Goal: Information Seeking & Learning: Learn about a topic

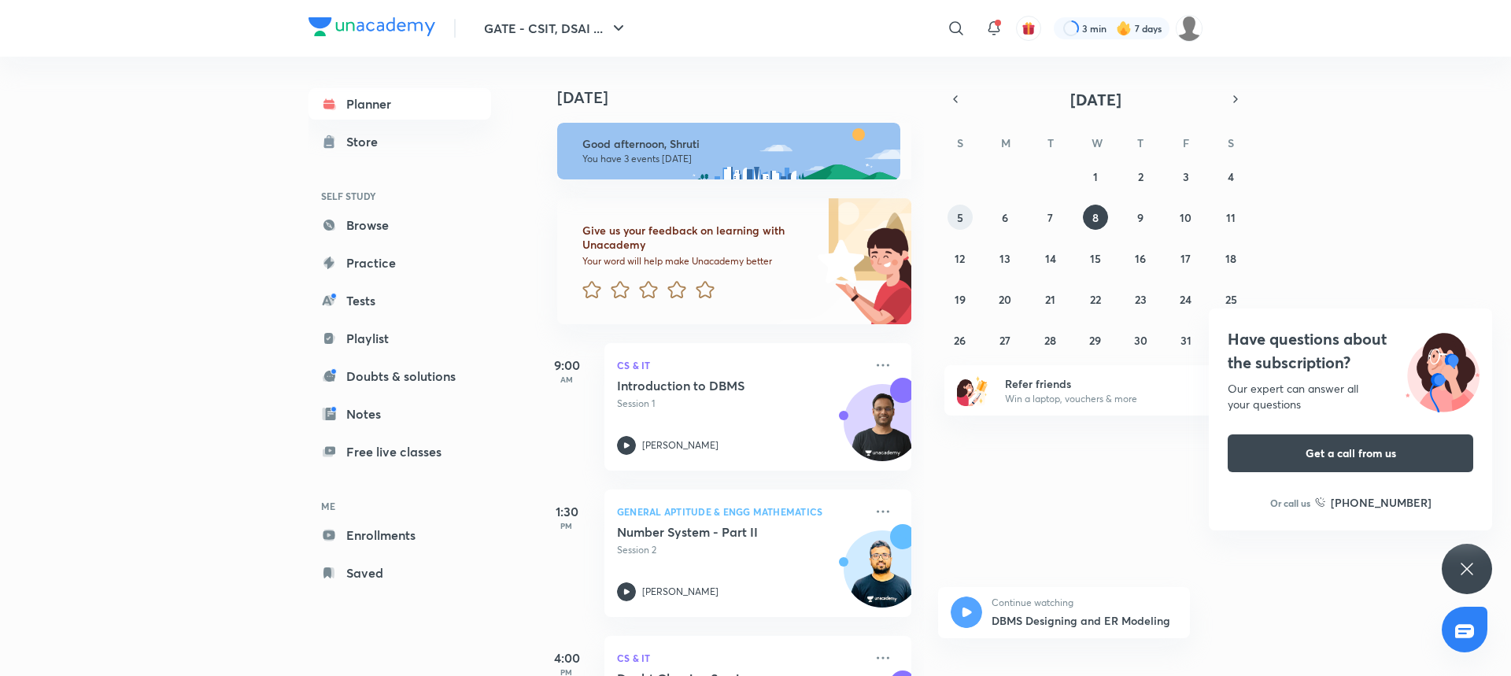
click at [966, 223] on button "5" at bounding box center [960, 217] width 25 height 25
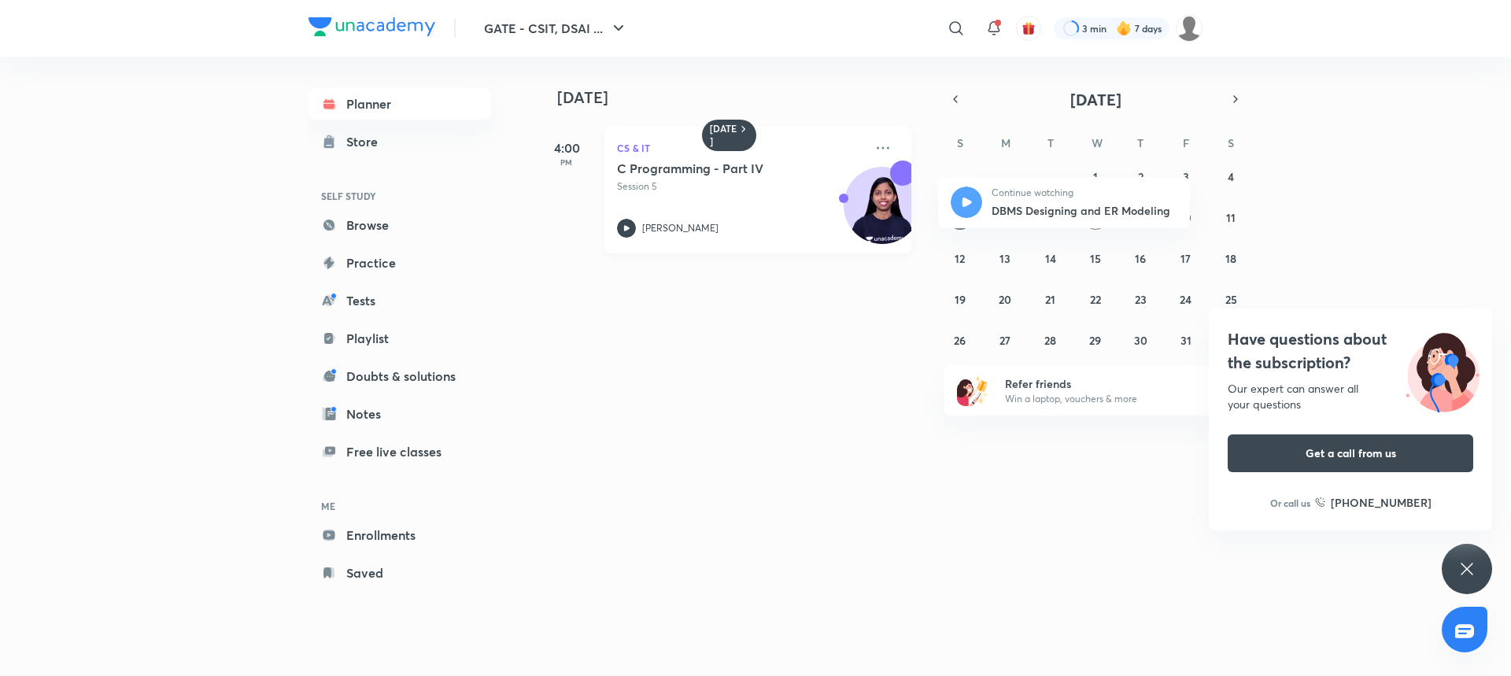
click at [649, 224] on p "[PERSON_NAME]" at bounding box center [680, 228] width 76 height 14
